Goal: Transaction & Acquisition: Purchase product/service

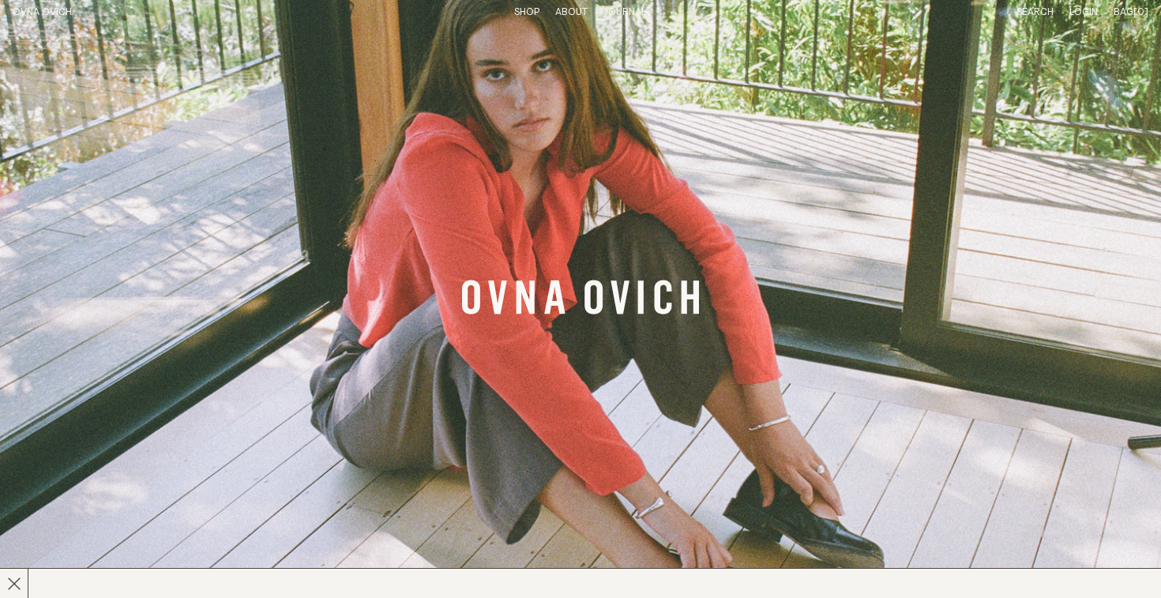
click at [531, 9] on link "Shop" at bounding box center [526, 12] width 25 height 10
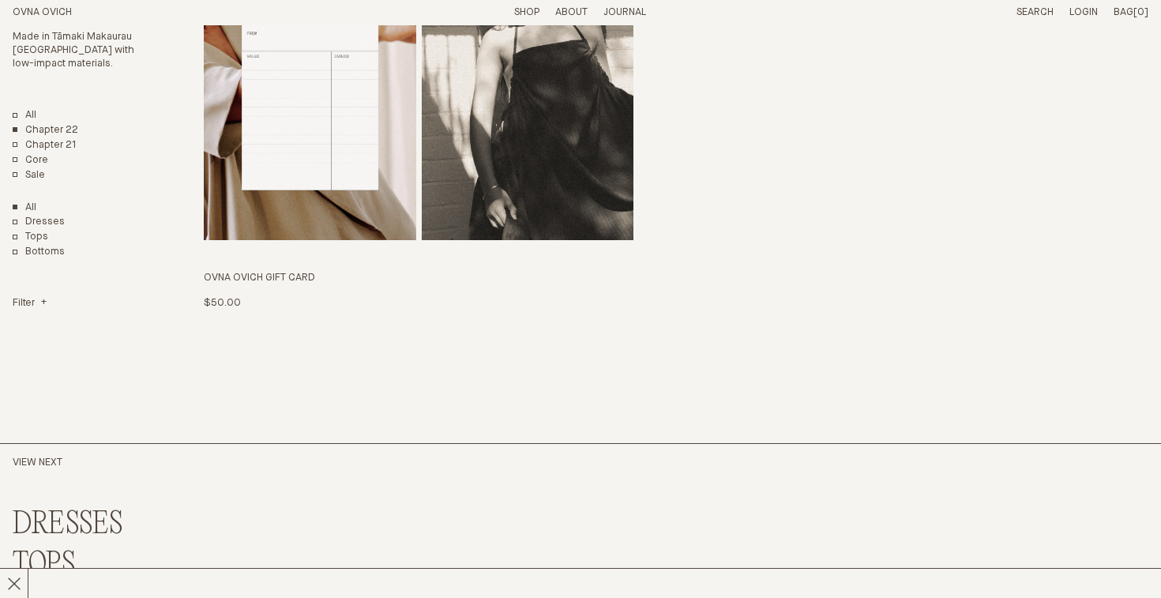
scroll to position [3746, 0]
